Goal: Check status: Check status

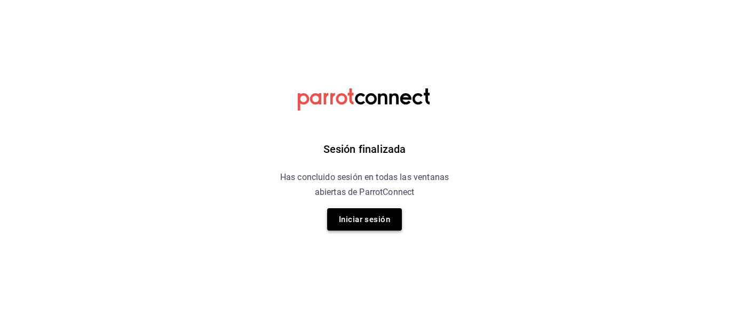
click at [366, 214] on button "Iniciar sesión" at bounding box center [364, 220] width 75 height 22
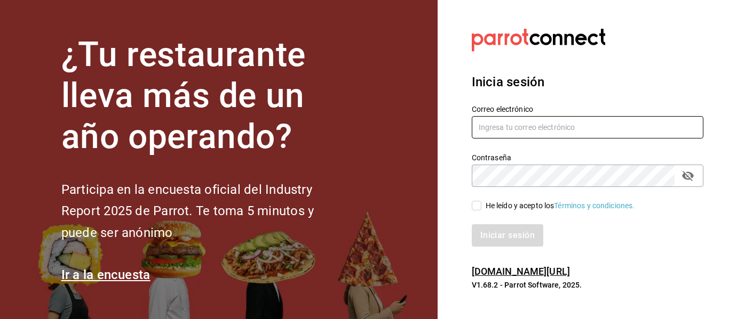
type input "mochomos.puebla@grupocosteno.com"
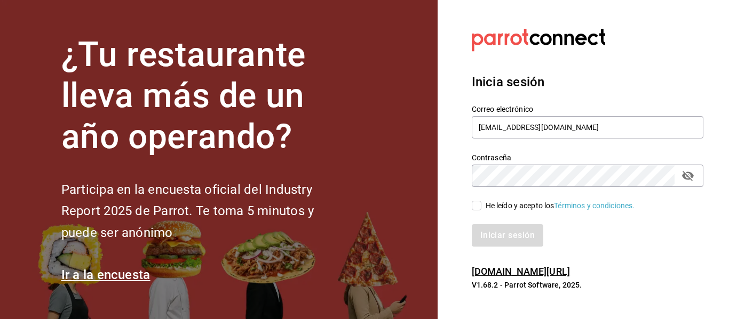
click at [476, 199] on div "He leído y acepto los Términos y condiciones." at bounding box center [581, 199] width 244 height 25
click at [481, 209] on input "He leído y acepto los Términos y condiciones." at bounding box center [477, 206] width 10 height 10
checkbox input "true"
click at [498, 238] on button "Iniciar sesión" at bounding box center [508, 236] width 73 height 22
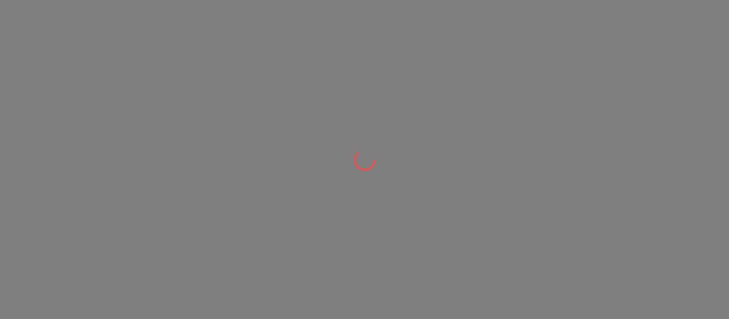
click at [332, 44] on div at bounding box center [364, 159] width 729 height 319
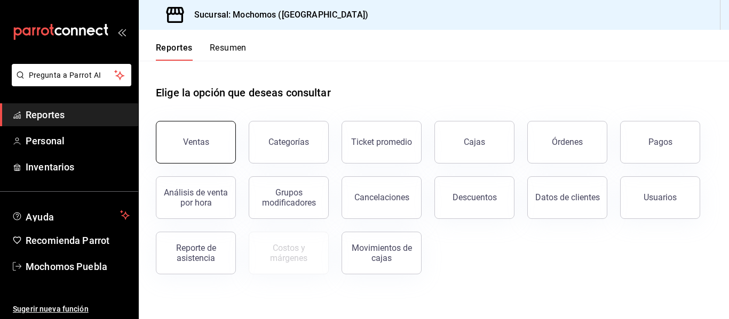
click at [181, 125] on button "Ventas" at bounding box center [196, 142] width 80 height 43
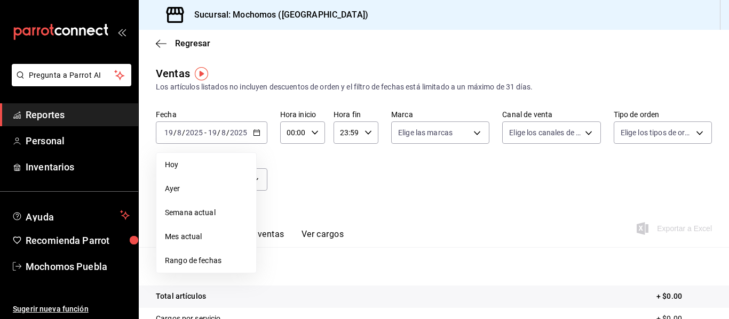
click at [191, 265] on span "Rango de fechas" at bounding box center [206, 260] width 83 height 11
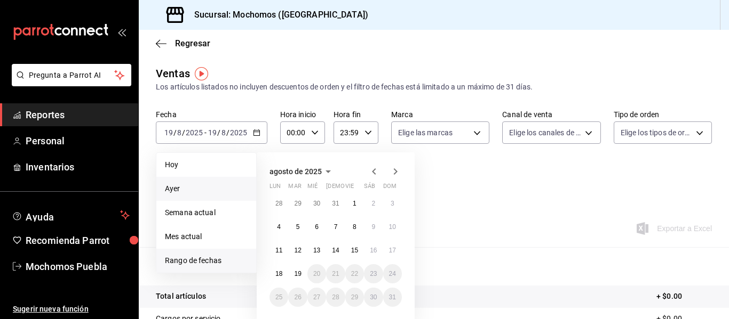
click at [176, 194] on span "Ayer" at bounding box center [206, 188] width 83 height 11
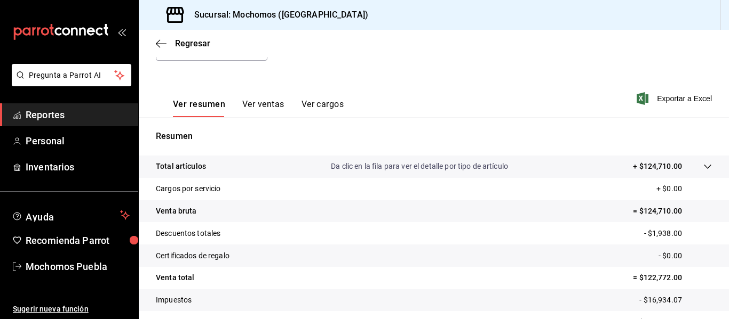
scroll to position [139, 0]
